Goal: Task Accomplishment & Management: Use online tool/utility

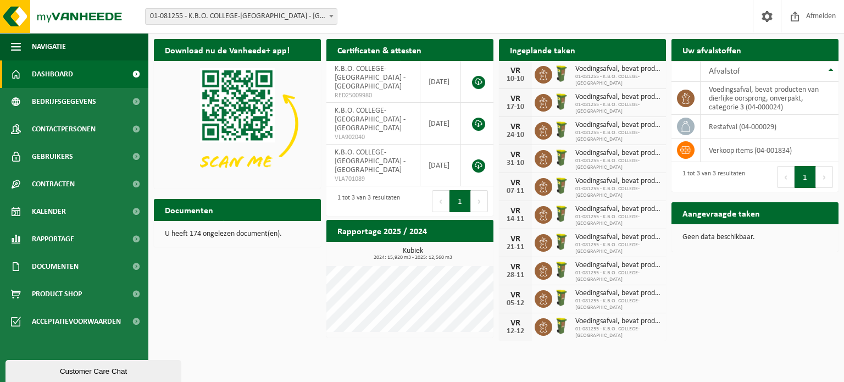
click at [717, 217] on h2 "Aangevraagde taken" at bounding box center [721, 212] width 99 height 21
click at [542, 53] on h2 "Ingeplande taken" at bounding box center [542, 49] width 87 height 21
click at [603, 50] on div "Ingeplande taken Bekijk uw kalender" at bounding box center [582, 50] width 167 height 22
click at [737, 48] on h2 "Uw afvalstoffen" at bounding box center [712, 49] width 81 height 21
drag, startPoint x: 732, startPoint y: 242, endPoint x: 720, endPoint y: 229, distance: 17.9
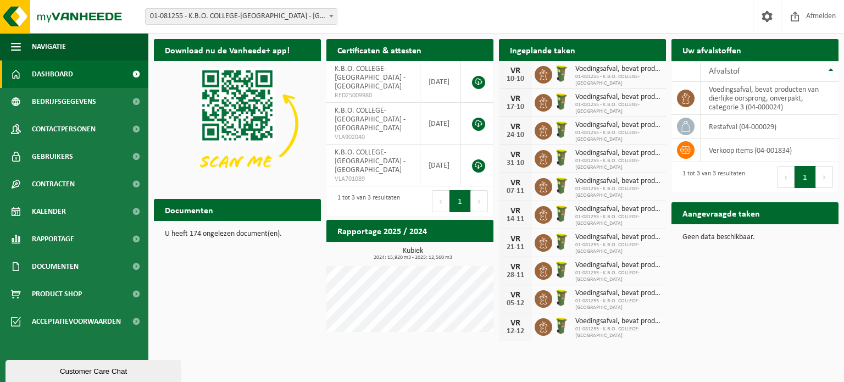
click at [731, 242] on div "Geen data beschikbaar." at bounding box center [755, 237] width 167 height 26
click at [686, 205] on h2 "Aangevraagde taken" at bounding box center [721, 212] width 99 height 21
click at [696, 213] on h2 "Aangevraagde taken" at bounding box center [721, 212] width 99 height 21
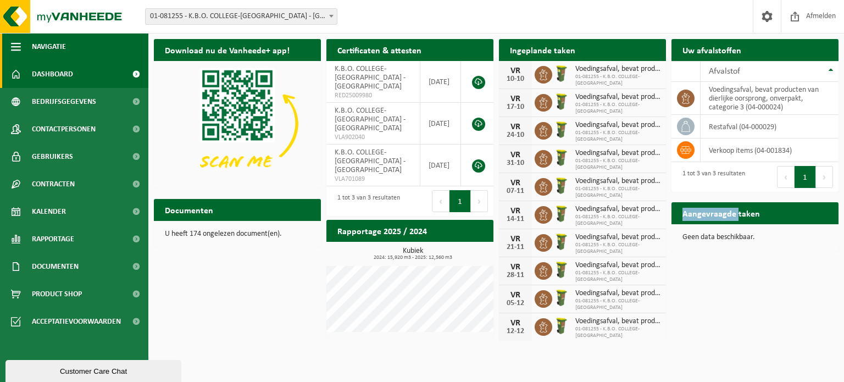
click at [15, 45] on span "button" at bounding box center [16, 46] width 10 height 27
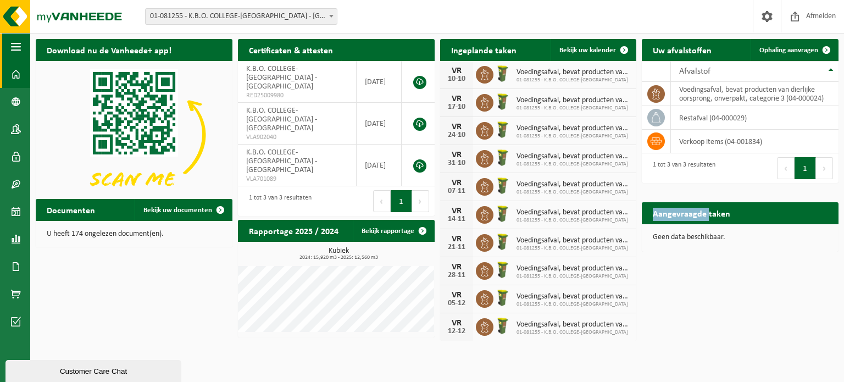
click at [22, 42] on button "Navigatie" at bounding box center [15, 46] width 30 height 27
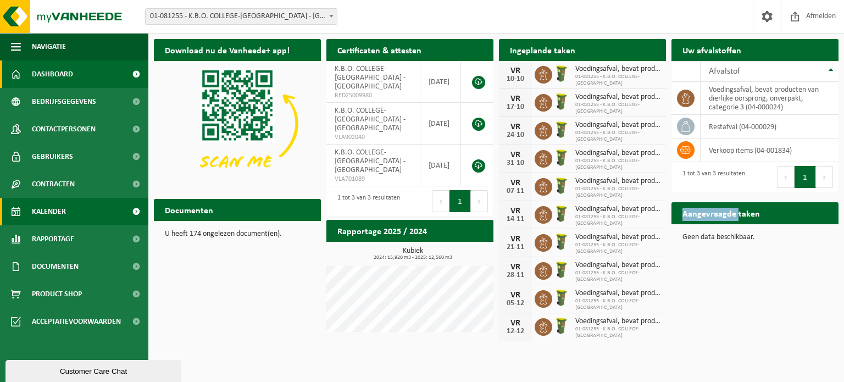
click at [138, 206] on span at bounding box center [136, 211] width 25 height 27
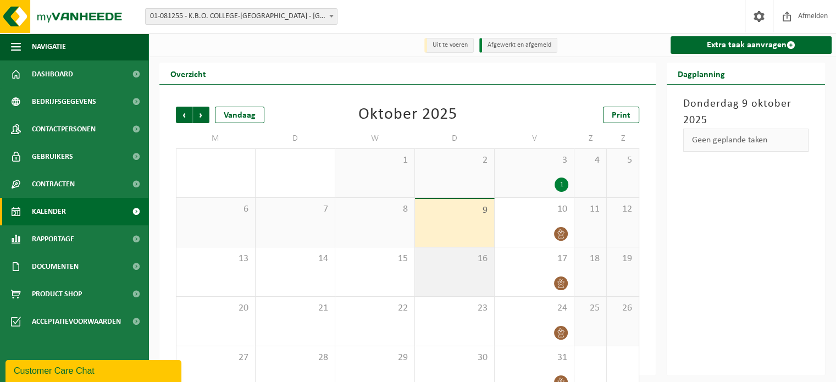
click at [468, 274] on div "16" at bounding box center [454, 271] width 79 height 49
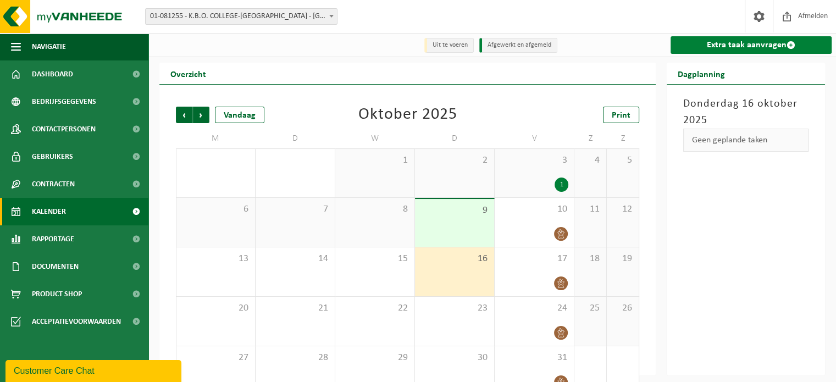
click at [706, 50] on link "Extra taak aanvragen" at bounding box center [750, 45] width 161 height 18
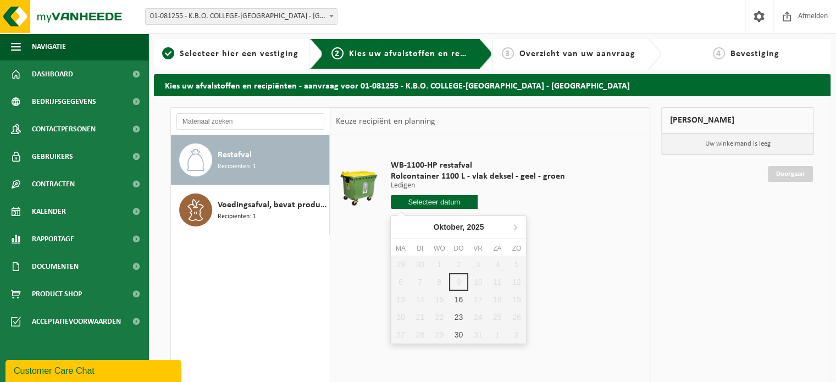
click at [425, 203] on input "text" at bounding box center [434, 202] width 87 height 14
click at [459, 299] on div "16" at bounding box center [458, 300] width 19 height 18
type input "Van [DATE]"
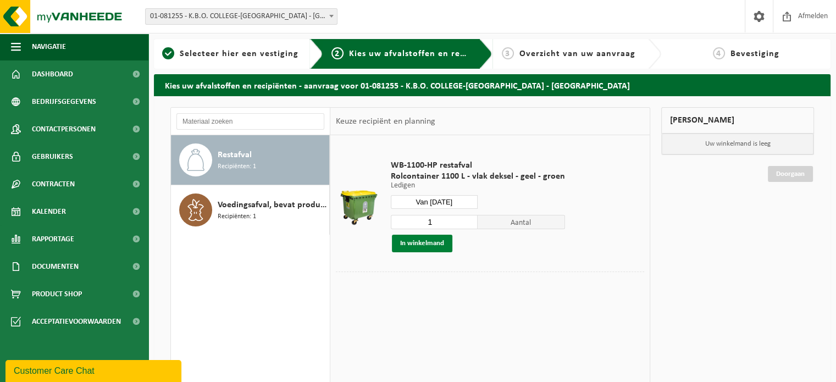
click at [412, 243] on button "In winkelmand" at bounding box center [422, 244] width 60 height 18
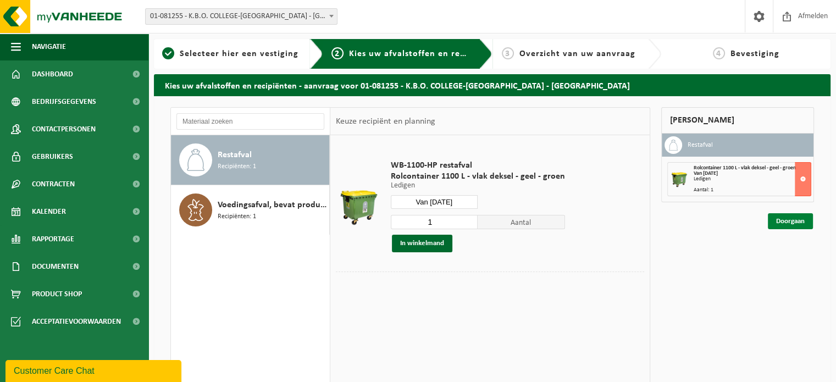
click at [783, 220] on link "Doorgaan" at bounding box center [790, 221] width 45 height 16
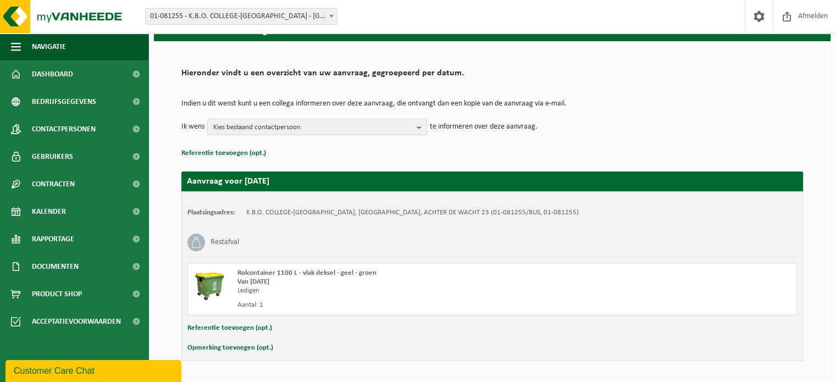
scroll to position [88, 0]
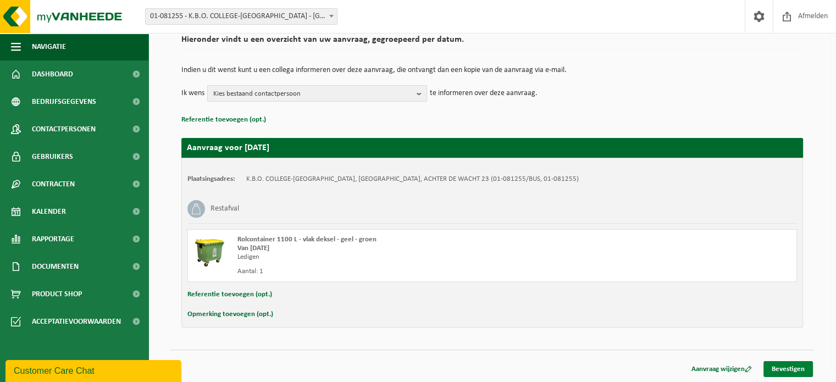
click at [787, 365] on link "Bevestigen" at bounding box center [787, 369] width 49 height 16
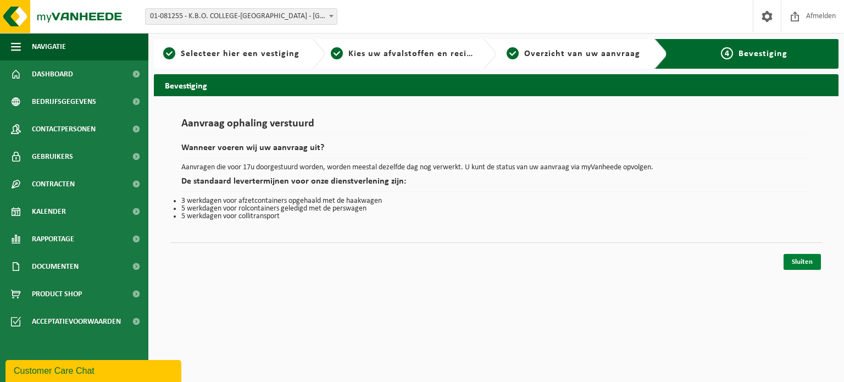
click at [805, 262] on link "Sluiten" at bounding box center [802, 262] width 37 height 16
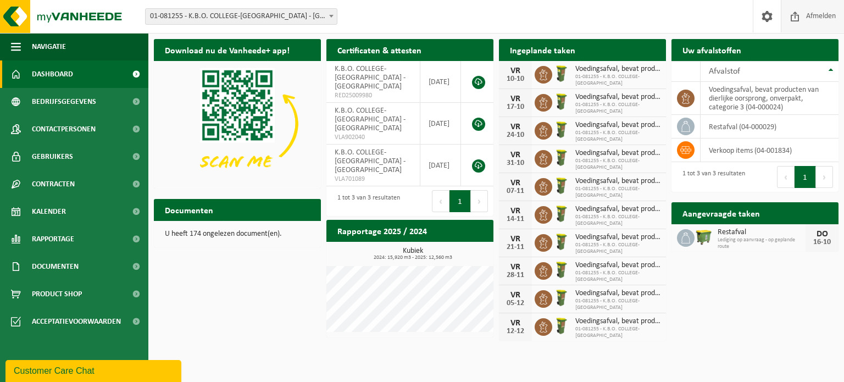
click at [812, 15] on span "Afmelden" at bounding box center [820, 16] width 35 height 32
